Goal: Check status: Check status

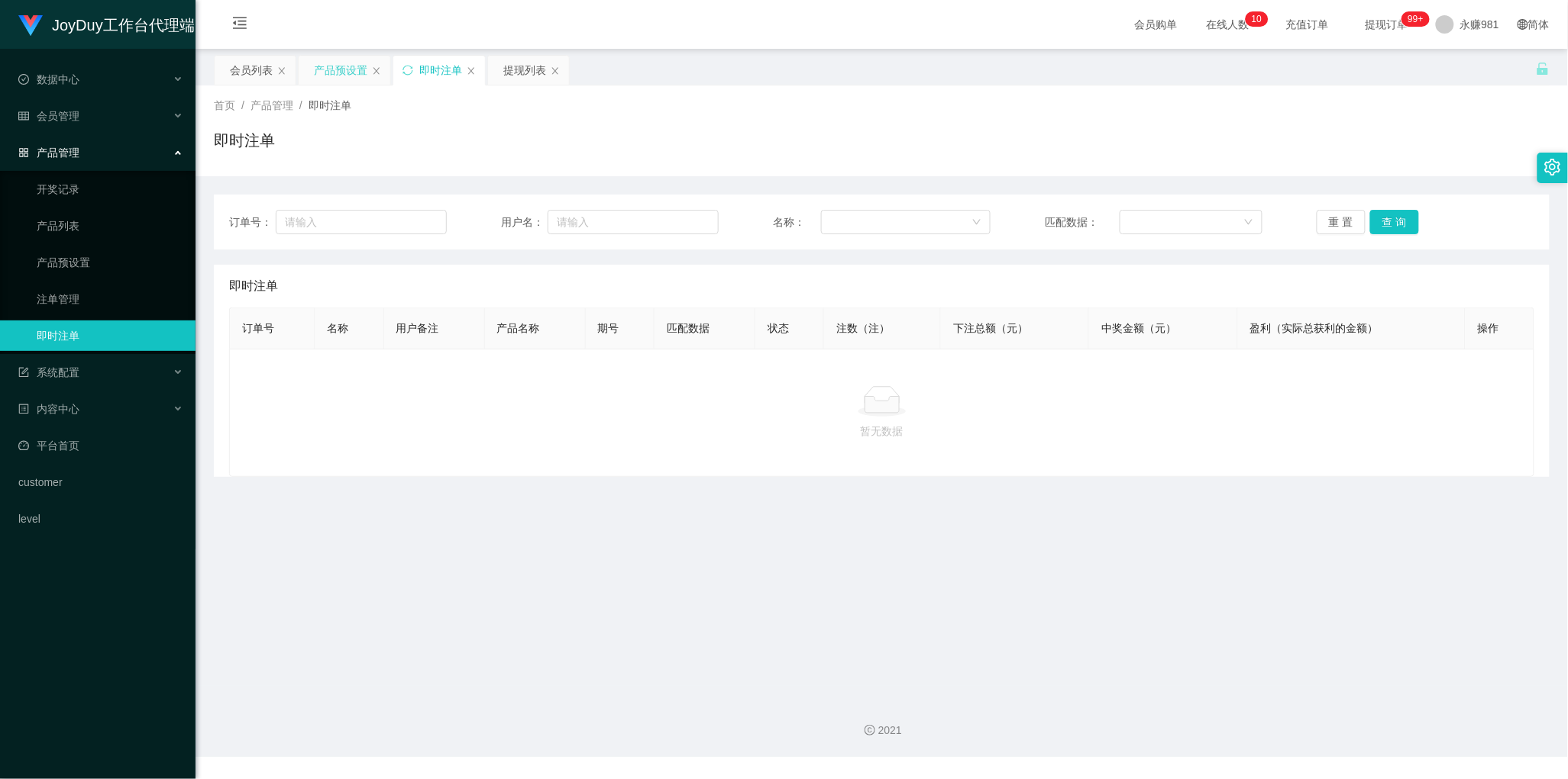
click at [319, 67] on div "产品预设置" at bounding box center [341, 70] width 53 height 29
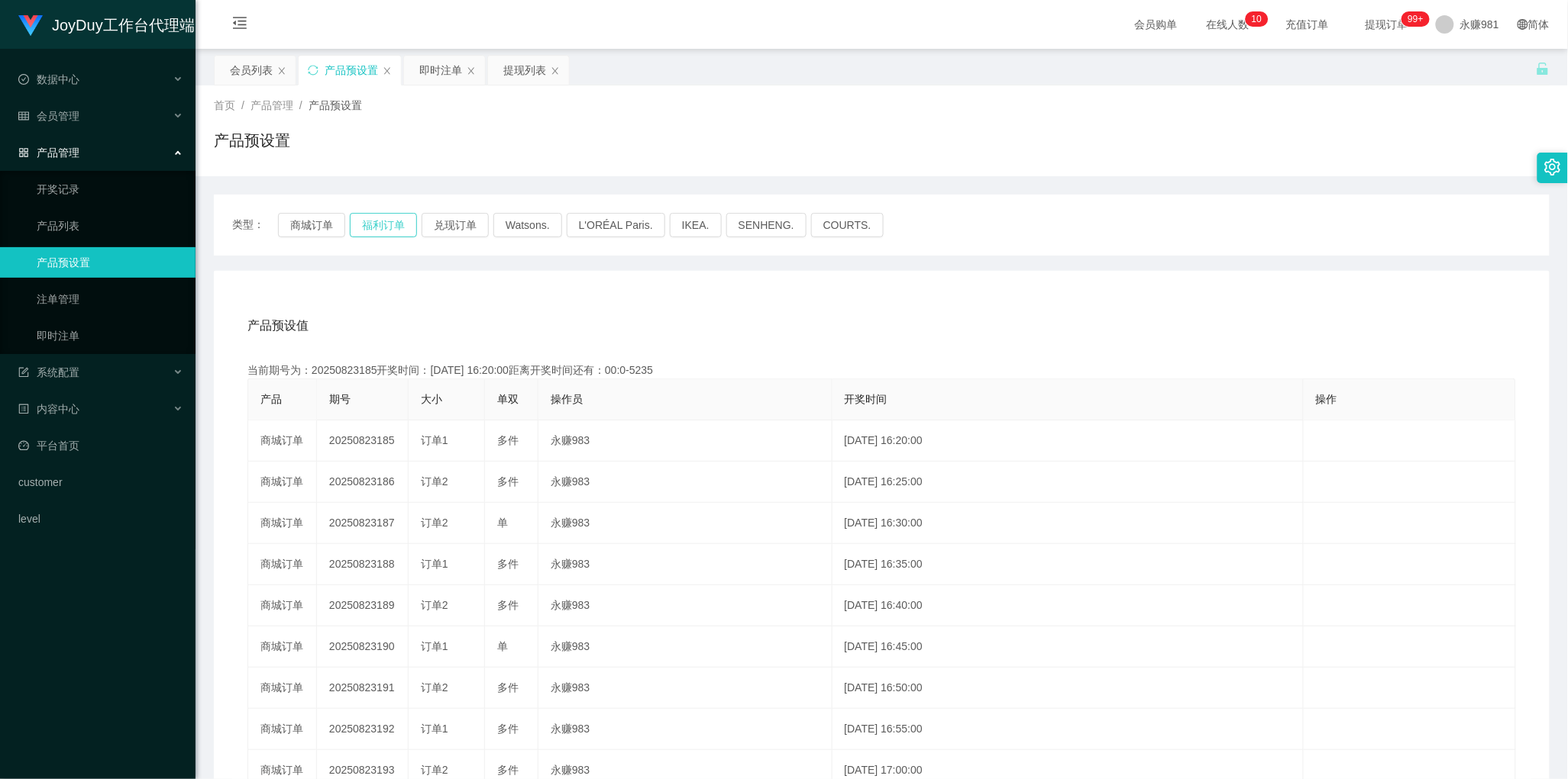
click at [377, 233] on button "福利订单" at bounding box center [383, 225] width 67 height 24
click at [433, 75] on div "即时注单" at bounding box center [440, 70] width 42 height 29
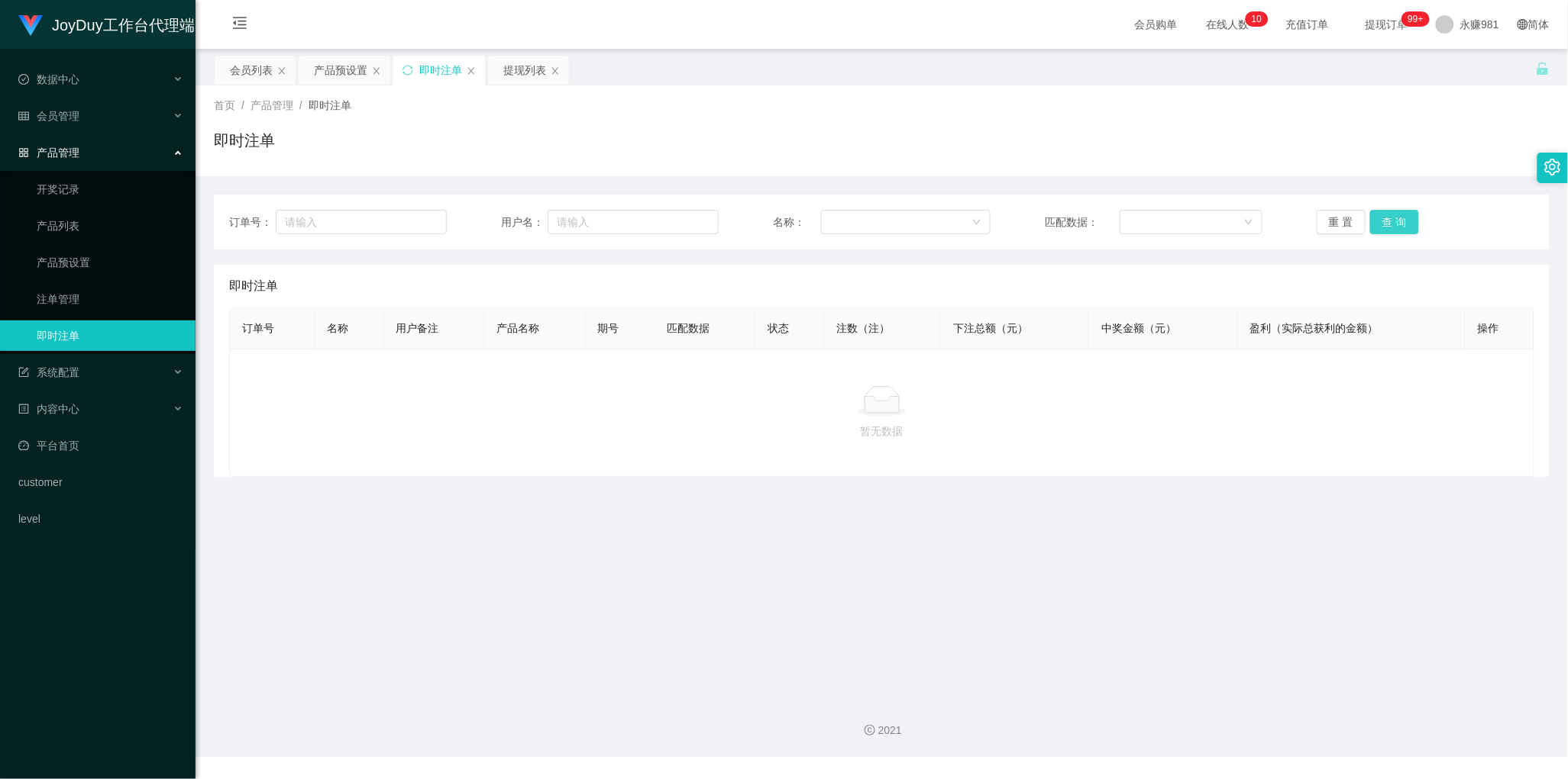
click at [1387, 220] on button "查 询" at bounding box center [1395, 222] width 49 height 24
click at [1380, 222] on button "查 询" at bounding box center [1395, 222] width 49 height 24
click at [1387, 223] on button "查 询" at bounding box center [1395, 222] width 49 height 24
click at [1402, 220] on button "查 询" at bounding box center [1395, 222] width 49 height 24
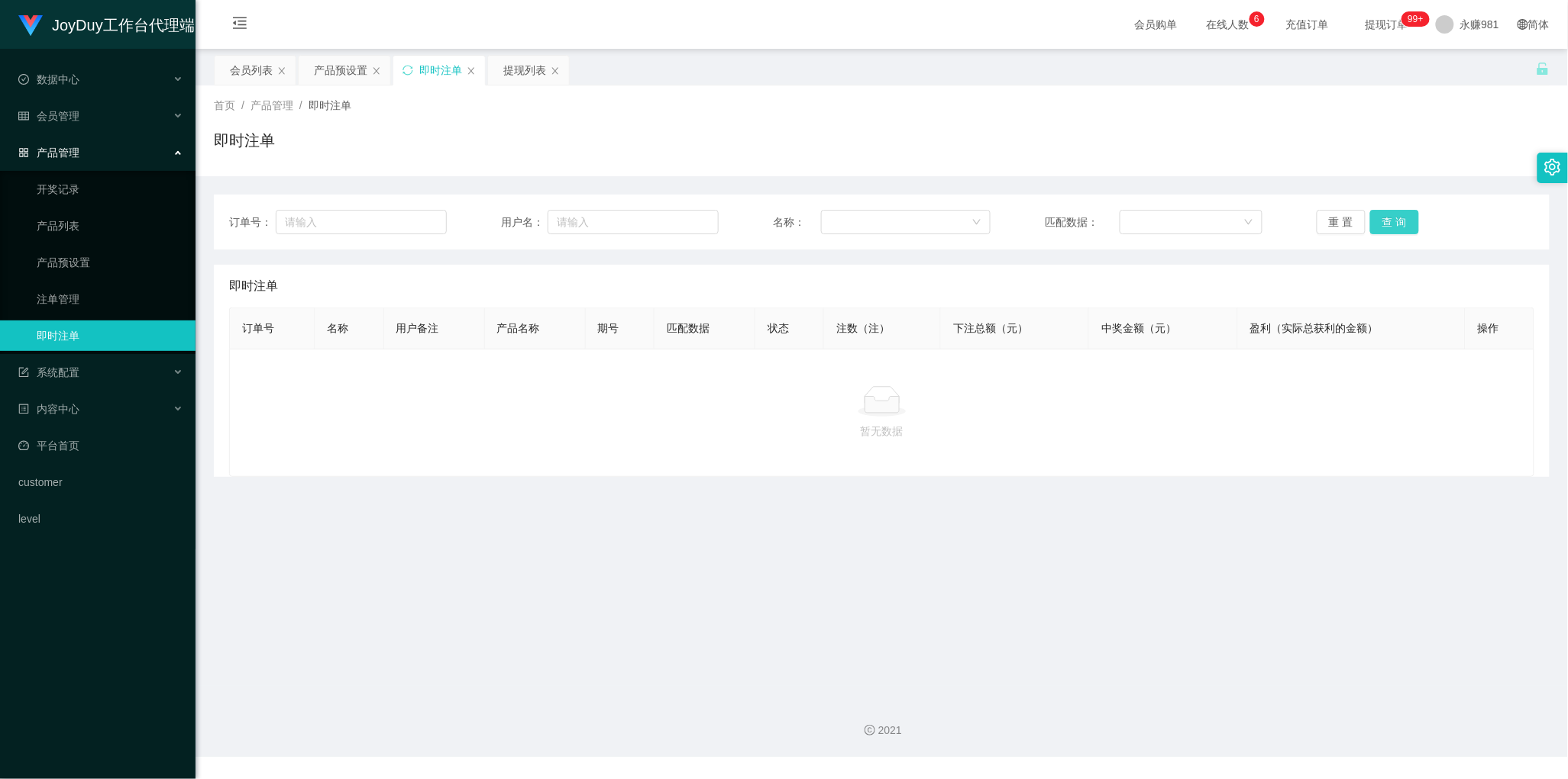
click at [1381, 221] on button "查 询" at bounding box center [1395, 222] width 49 height 24
click at [1384, 221] on button "查 询" at bounding box center [1395, 222] width 49 height 24
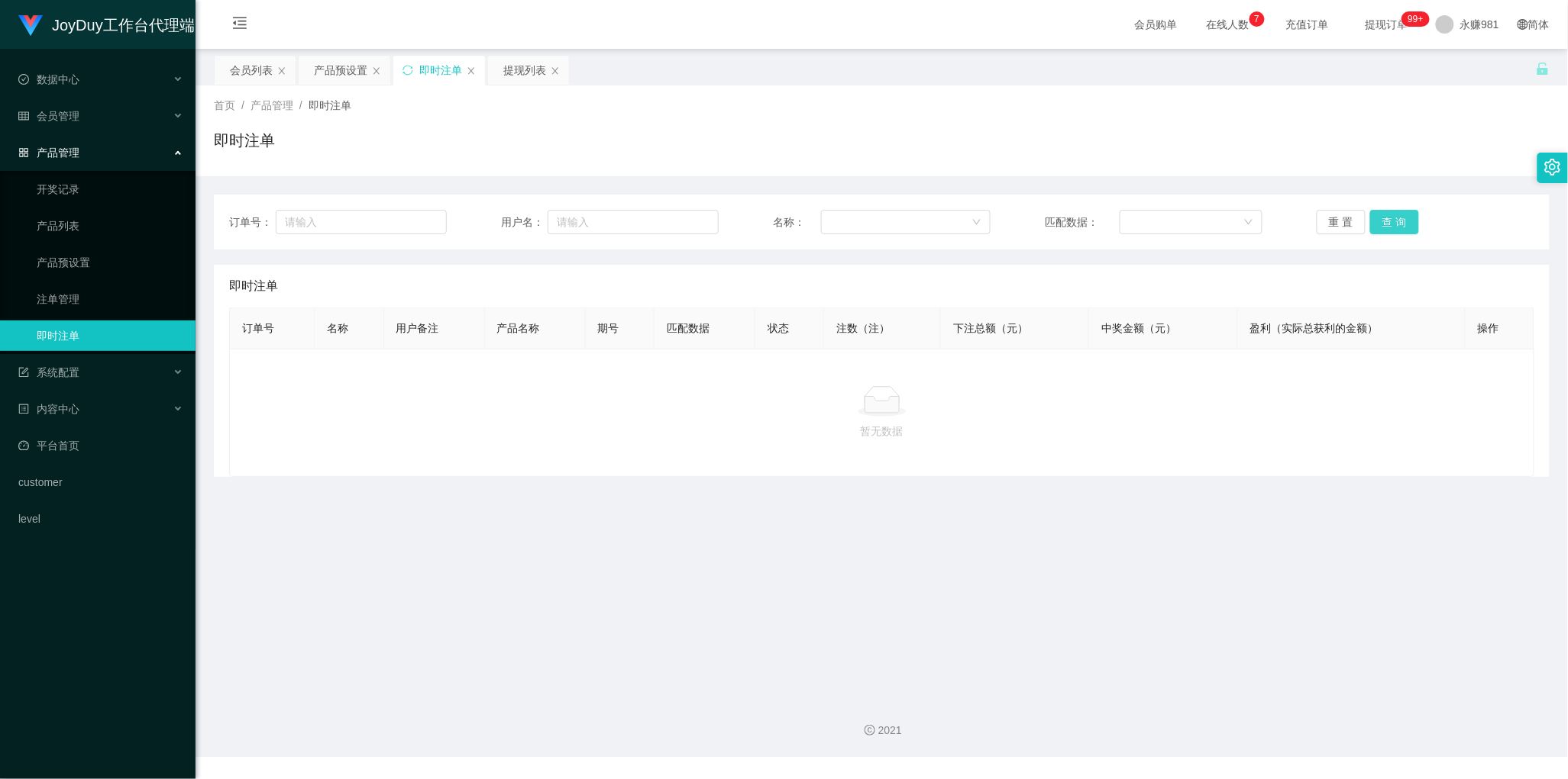
click at [1384, 221] on button "查 询" at bounding box center [1395, 222] width 49 height 24
click at [994, 550] on main "关闭左侧 关闭右侧 关闭其它 刷新页面 会员列表 产品预设置 即时注单 提现列表 首页 / 产品管理 / 即时注单 / 即时注单 订单号： 用户名： 名称： …" at bounding box center [882, 367] width 1373 height 637
click at [1377, 227] on button "查 询" at bounding box center [1395, 222] width 49 height 24
click at [1402, 223] on button "查 询" at bounding box center [1395, 222] width 49 height 24
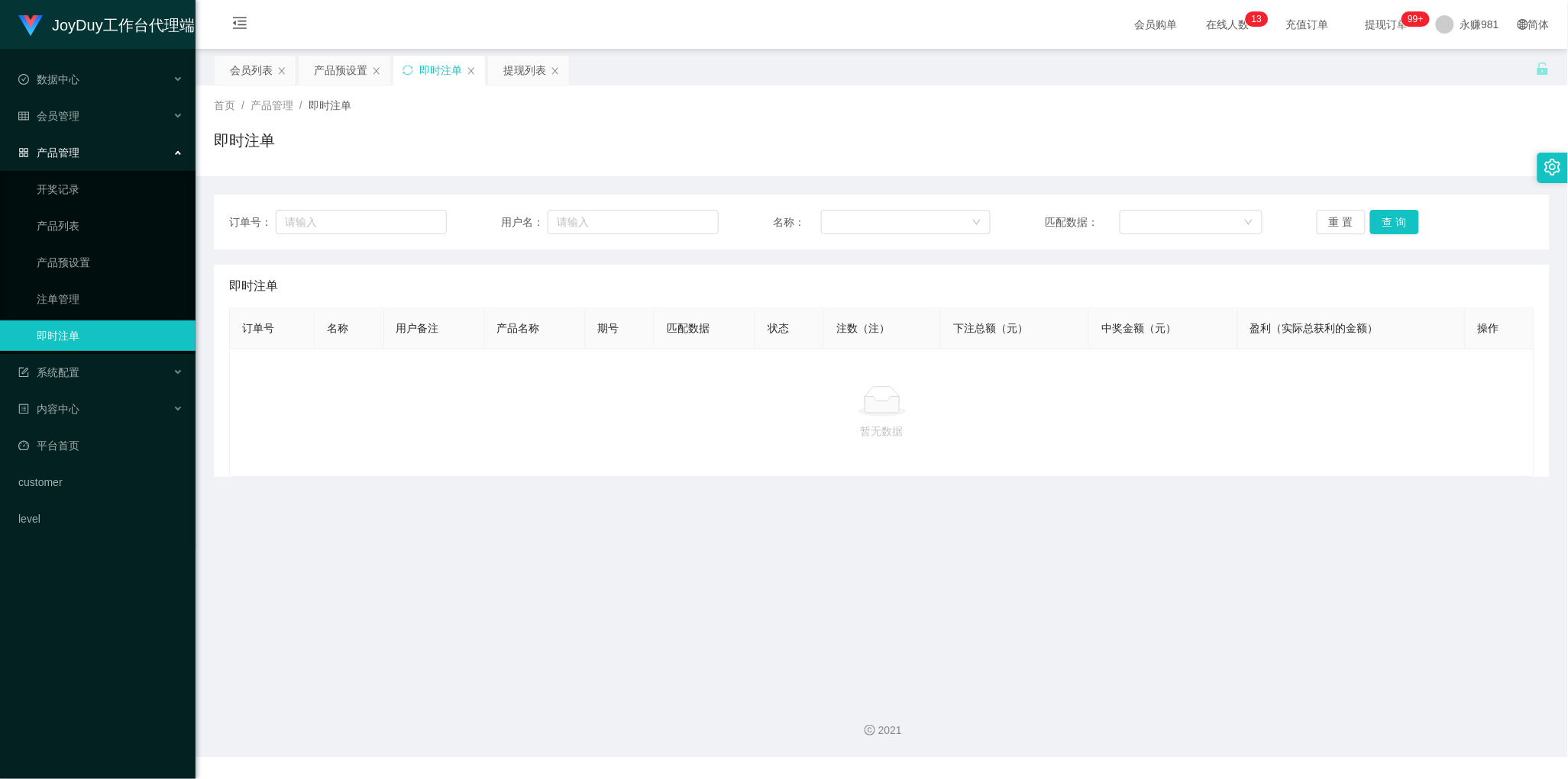
drag, startPoint x: 918, startPoint y: 521, endPoint x: 1093, endPoint y: 444, distance: 191.2
click at [918, 521] on main "关闭左侧 关闭右侧 关闭其它 刷新页面 会员列表 产品预设置 即时注单 提现列表 首页 / 产品管理 / 即时注单 / 即时注单 订单号： 用户名： 名称： …" at bounding box center [882, 367] width 1373 height 637
click at [1387, 224] on button "查 询" at bounding box center [1395, 222] width 49 height 24
click at [340, 71] on div "产品预设置" at bounding box center [341, 70] width 53 height 29
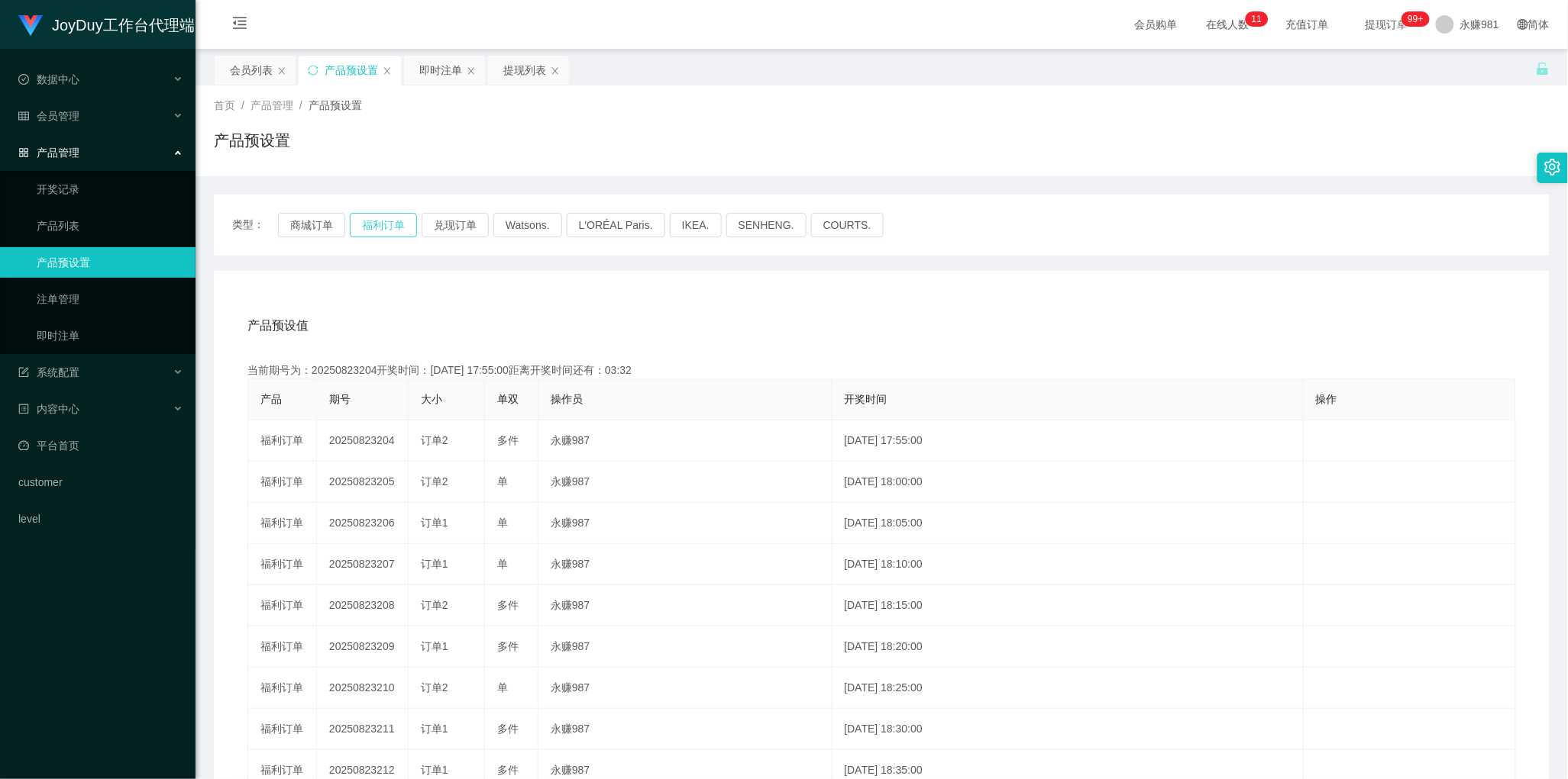
click at [375, 223] on button "福利订单" at bounding box center [383, 225] width 67 height 24
click at [379, 227] on button "福利订单" at bounding box center [383, 225] width 67 height 24
click at [439, 72] on div "即时注单" at bounding box center [440, 70] width 42 height 29
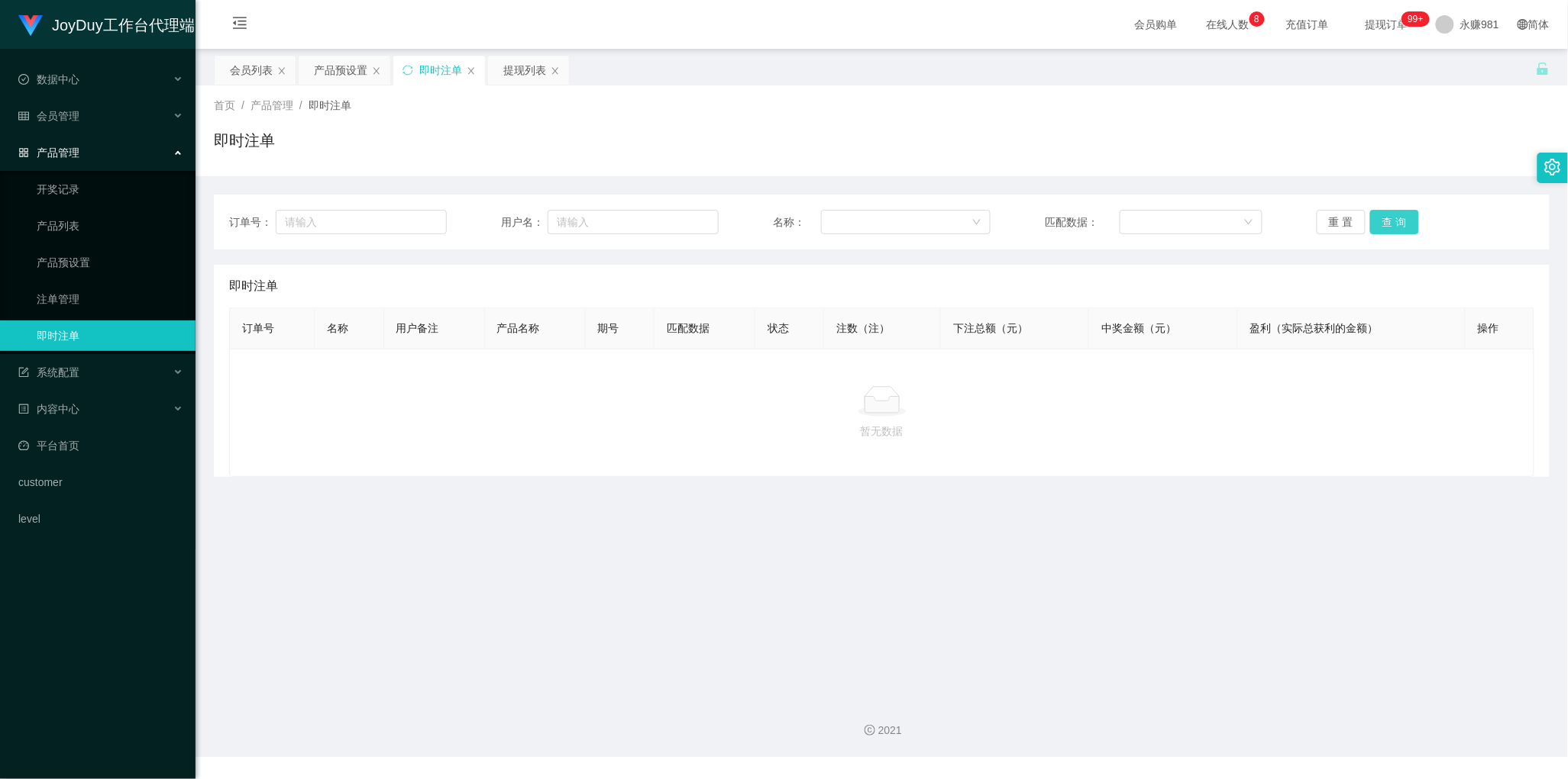
click at [1391, 225] on button "查 询" at bounding box center [1395, 222] width 49 height 24
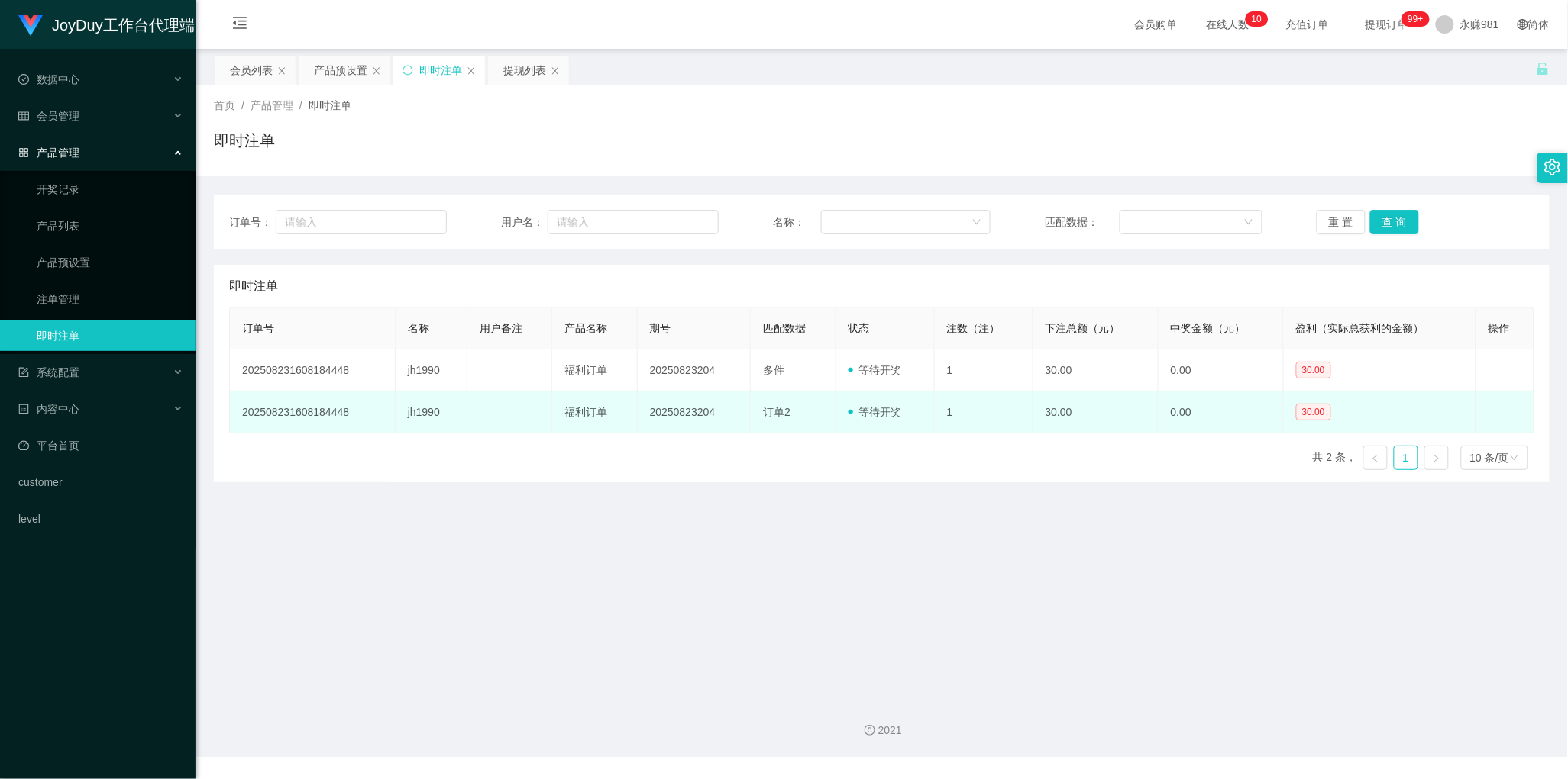
click at [884, 433] on td "等待开奖" at bounding box center [885, 413] width 98 height 42
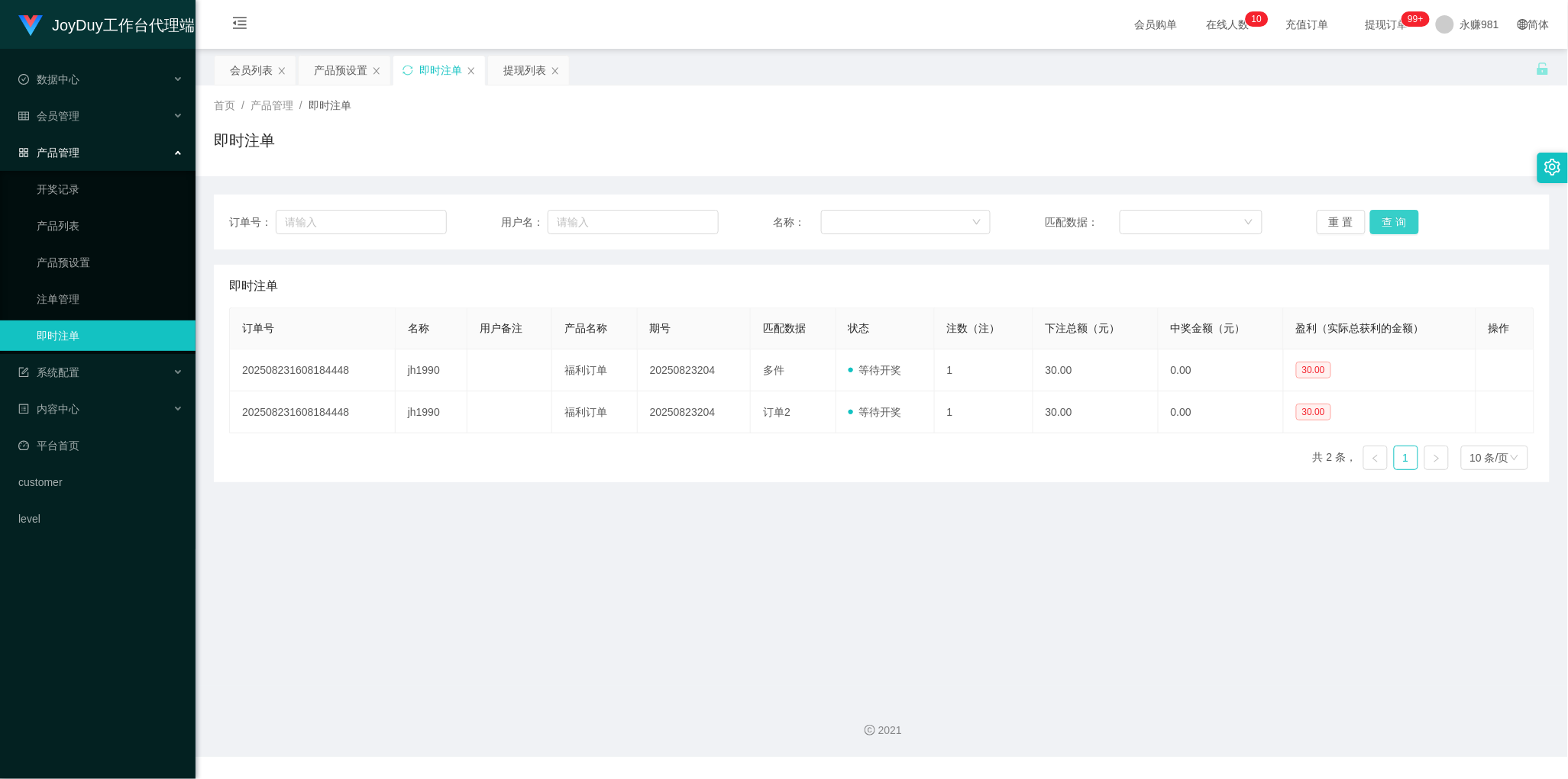
click at [1398, 225] on button "查 询" at bounding box center [1395, 222] width 49 height 24
click at [1397, 223] on button "查 询" at bounding box center [1395, 222] width 49 height 24
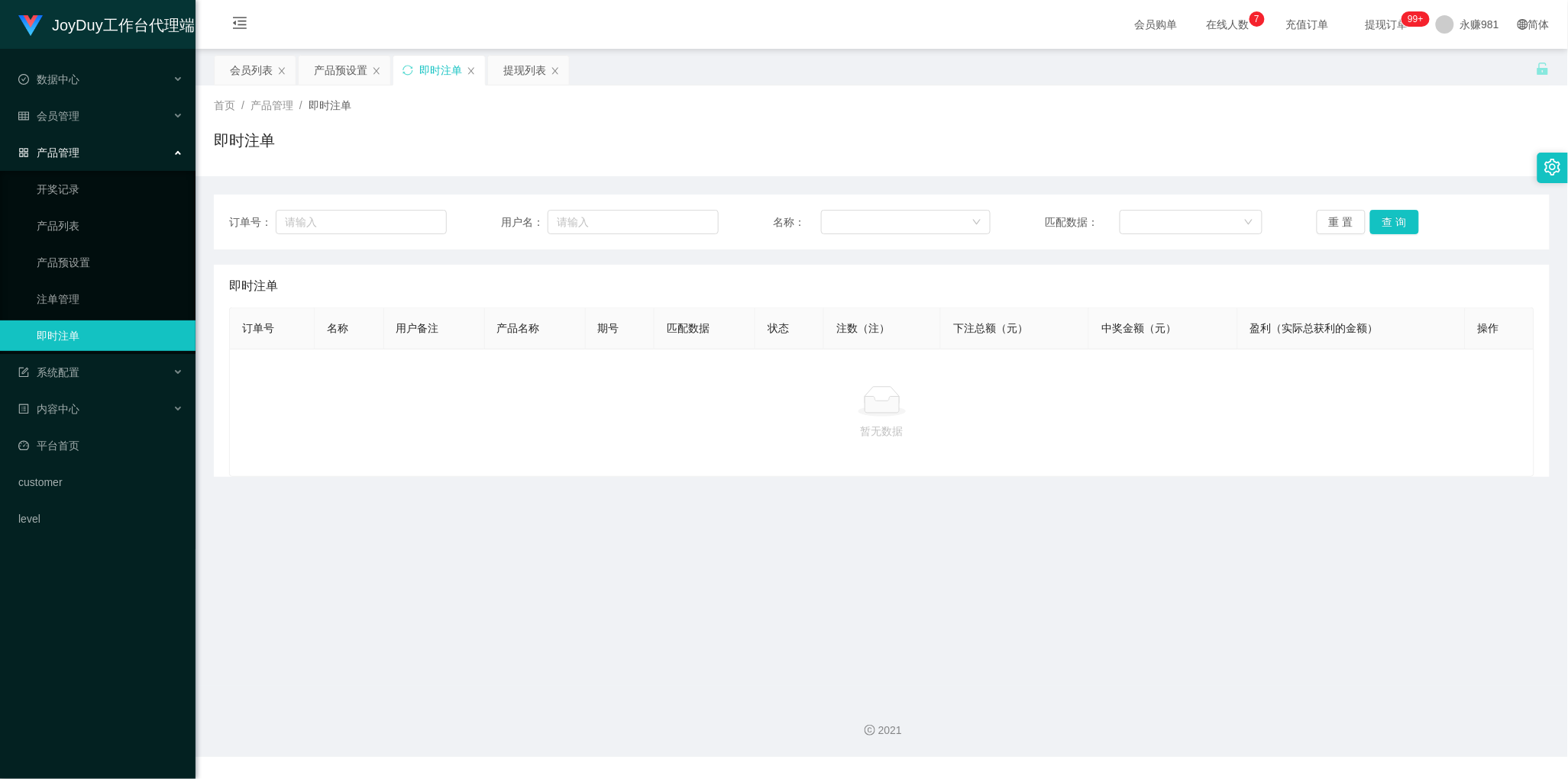
click at [1042, 508] on main "关闭左侧 关闭右侧 关闭其它 刷新页面 会员列表 产品预设置 即时注单 提现列表 首页 / 产品管理 / 即时注单 / 即时注单 订单号： 用户名： 名称： …" at bounding box center [882, 367] width 1373 height 637
click at [1393, 223] on button "查 询" at bounding box center [1395, 222] width 49 height 24
